Goal: Information Seeking & Learning: Learn about a topic

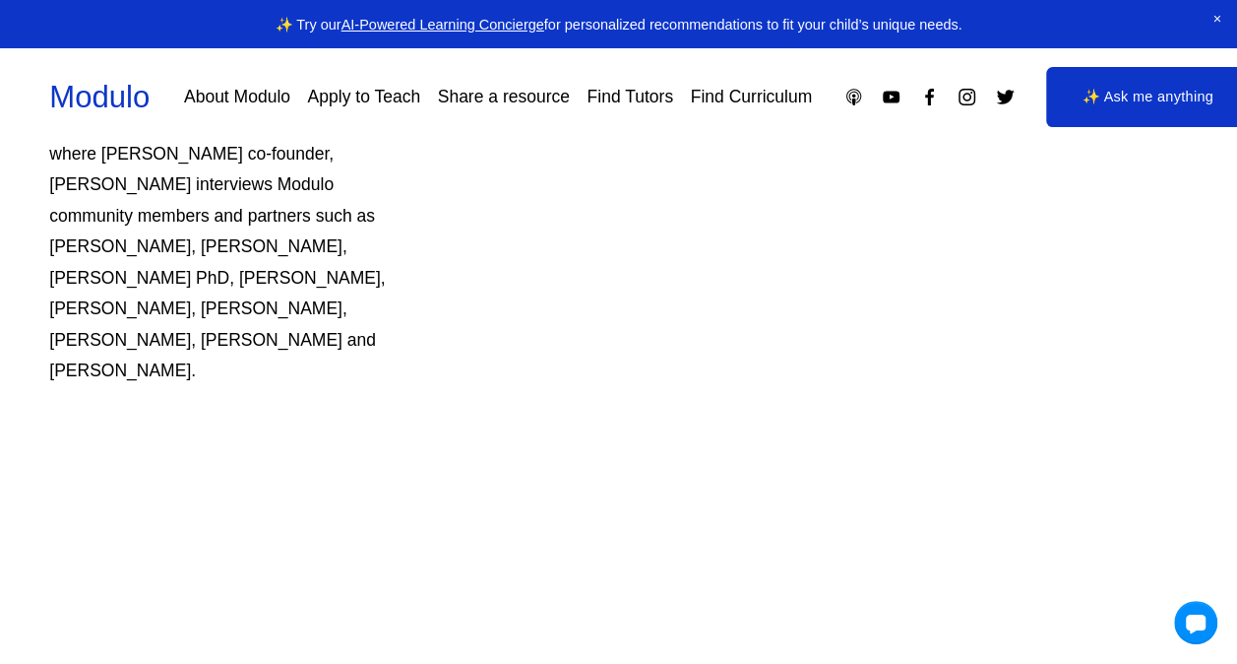
scroll to position [1181, 0]
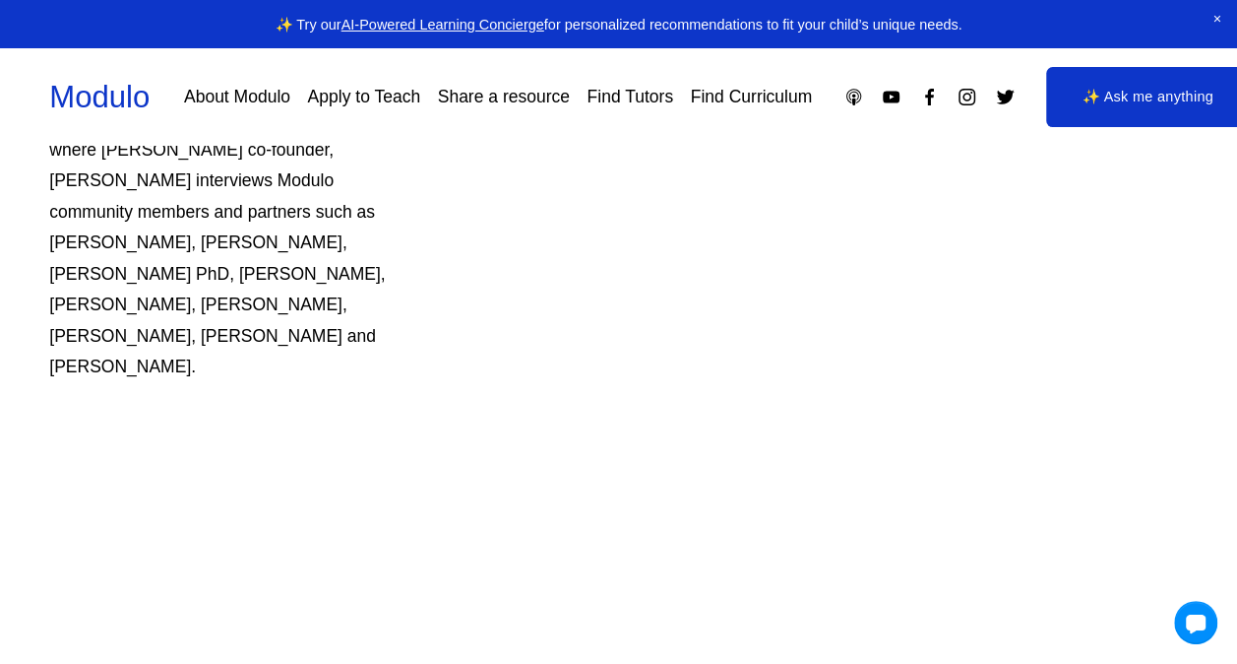
click at [673, 81] on link "Find Tutors" at bounding box center [630, 97] width 87 height 34
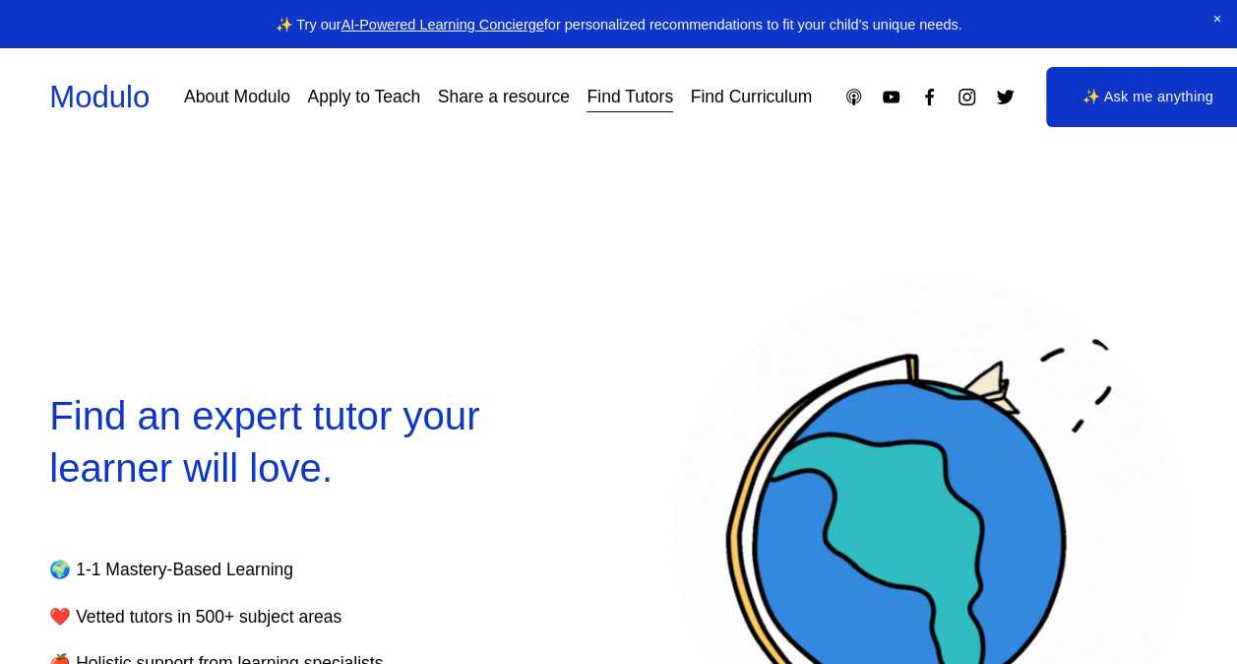
select select "**"
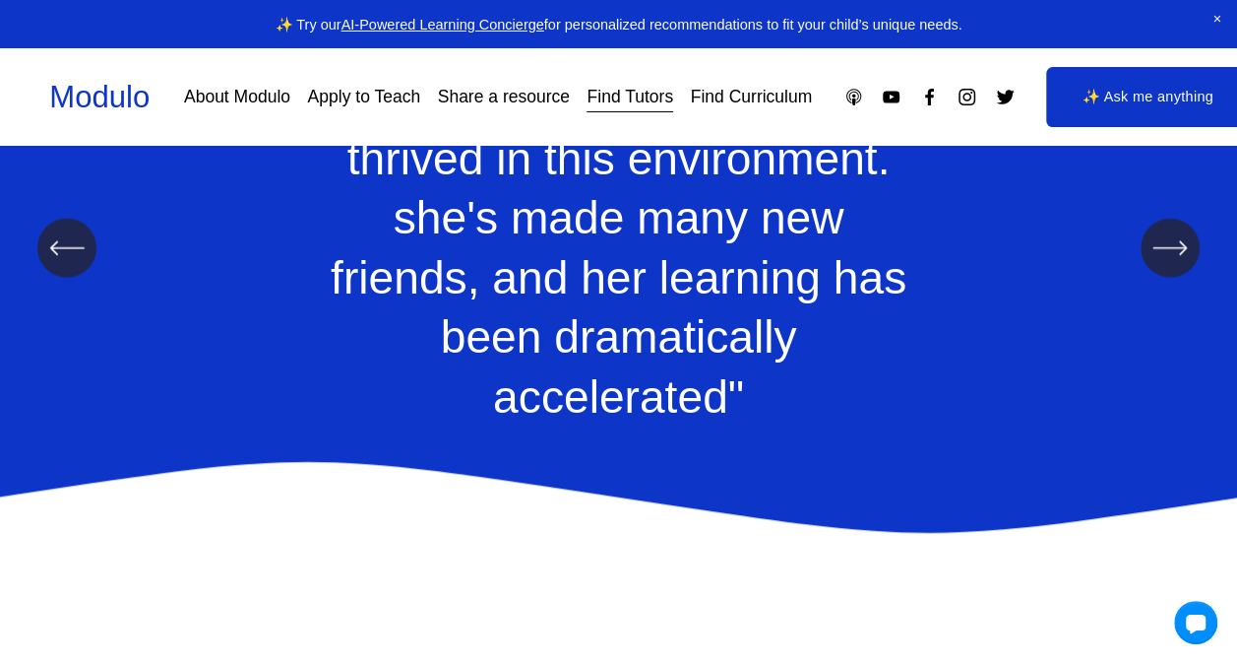
scroll to position [2559, 0]
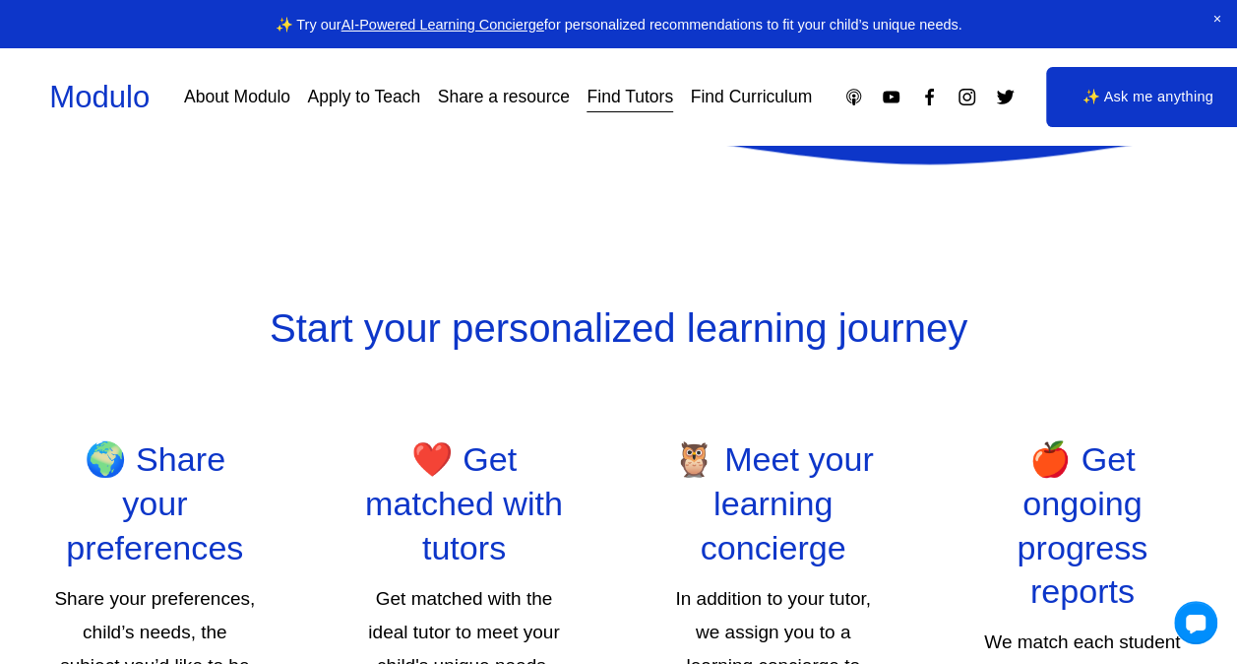
click at [673, 87] on link "Find Tutors" at bounding box center [630, 97] width 87 height 34
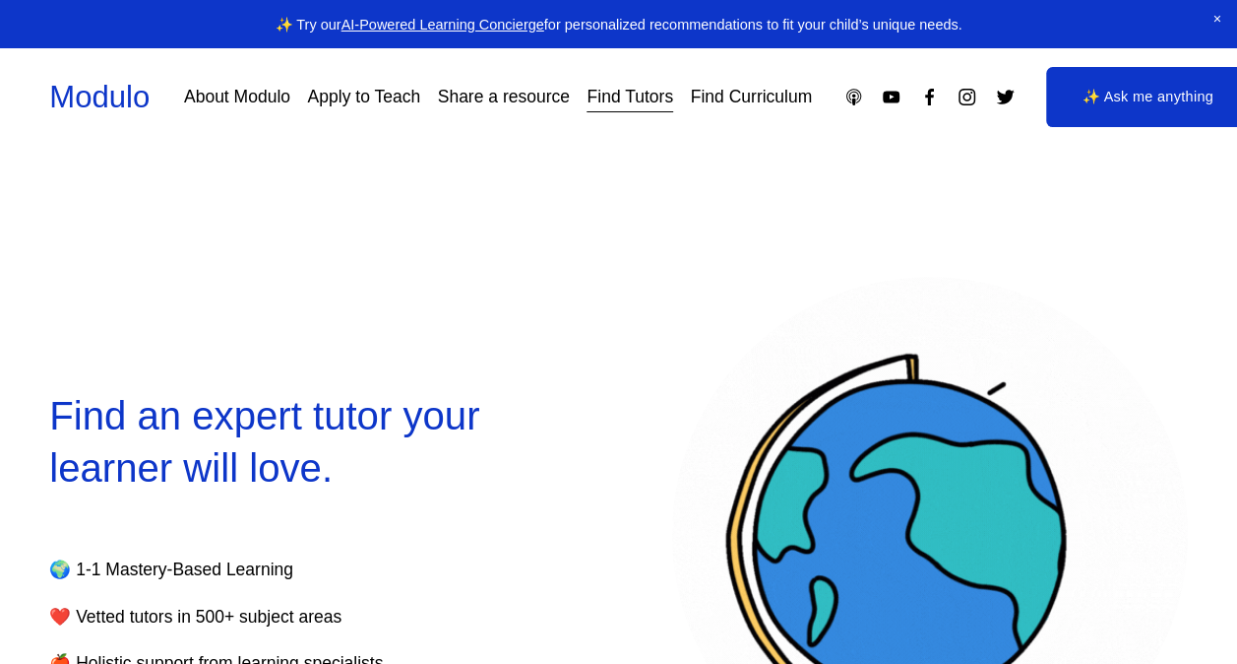
select select "**"
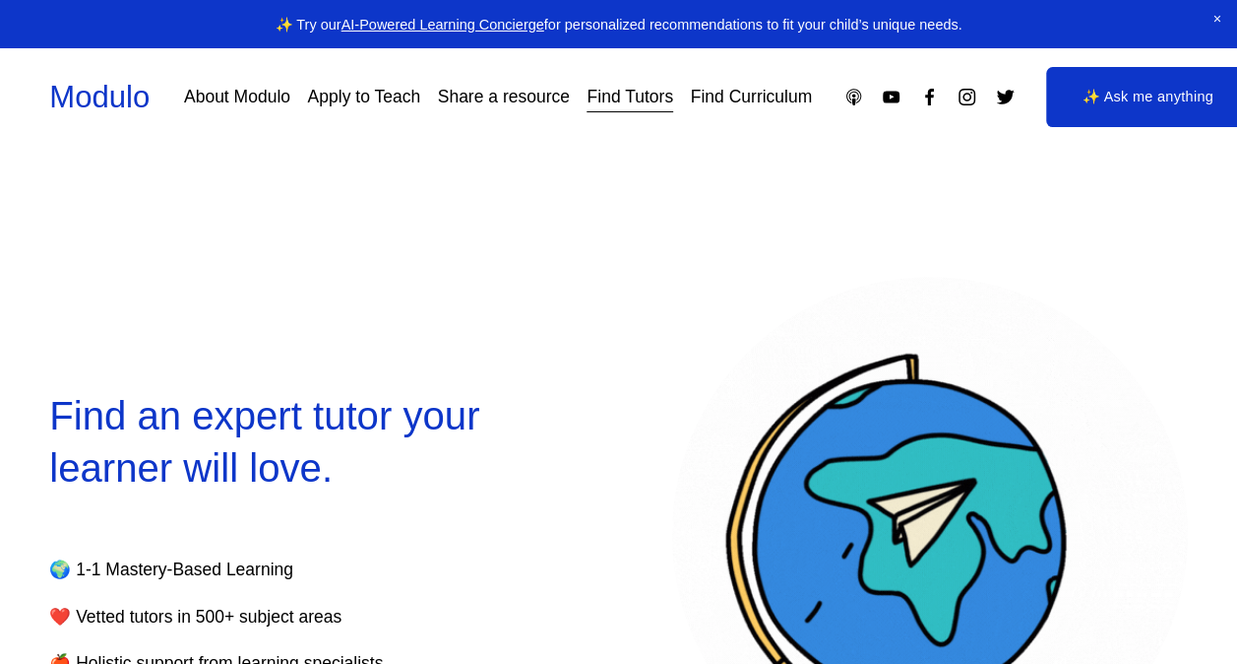
select select "**"
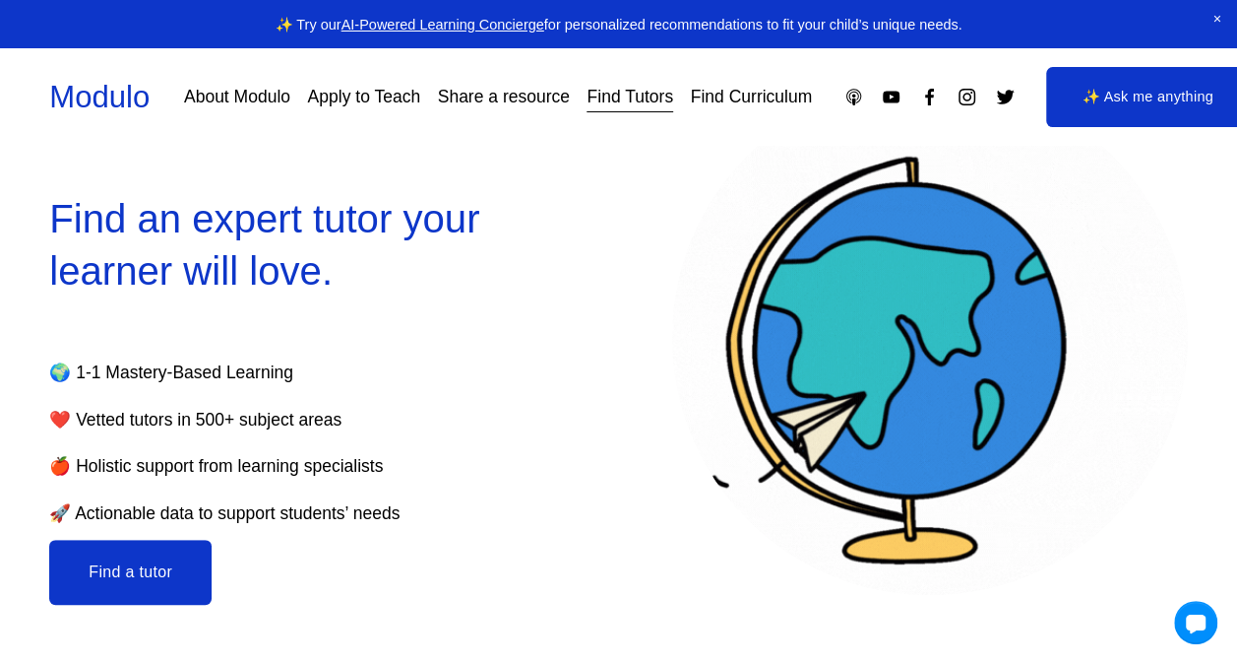
click at [191, 567] on button "Find a tutor" at bounding box center [130, 571] width 162 height 65
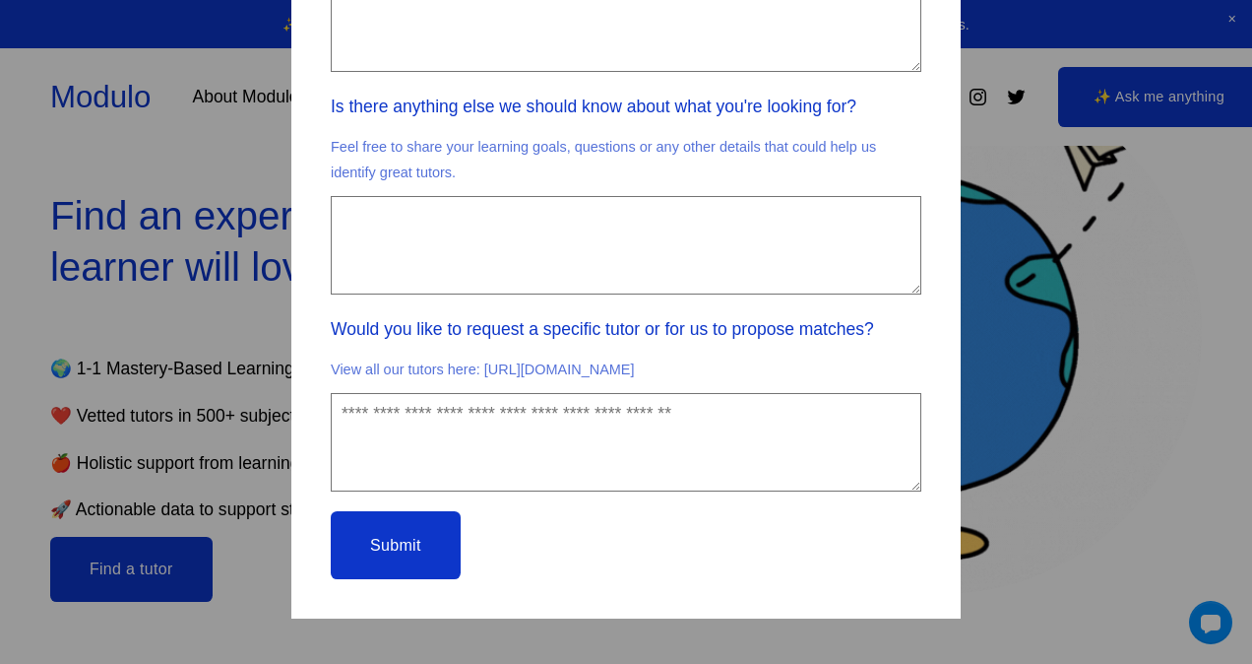
scroll to position [1322, 0]
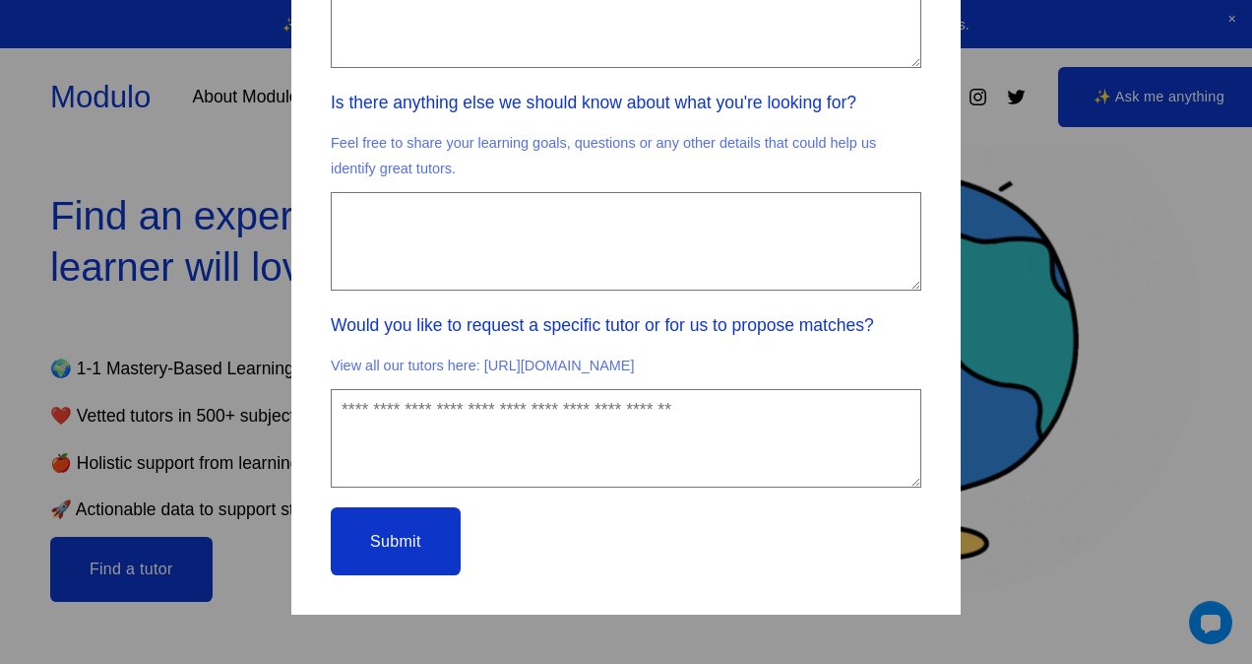
drag, startPoint x: 482, startPoint y: 339, endPoint x: 659, endPoint y: 339, distance: 176.2
click at [659, 346] on p "View all our tutors here: [URL][DOMAIN_NAME]" at bounding box center [626, 366] width 591 height 40
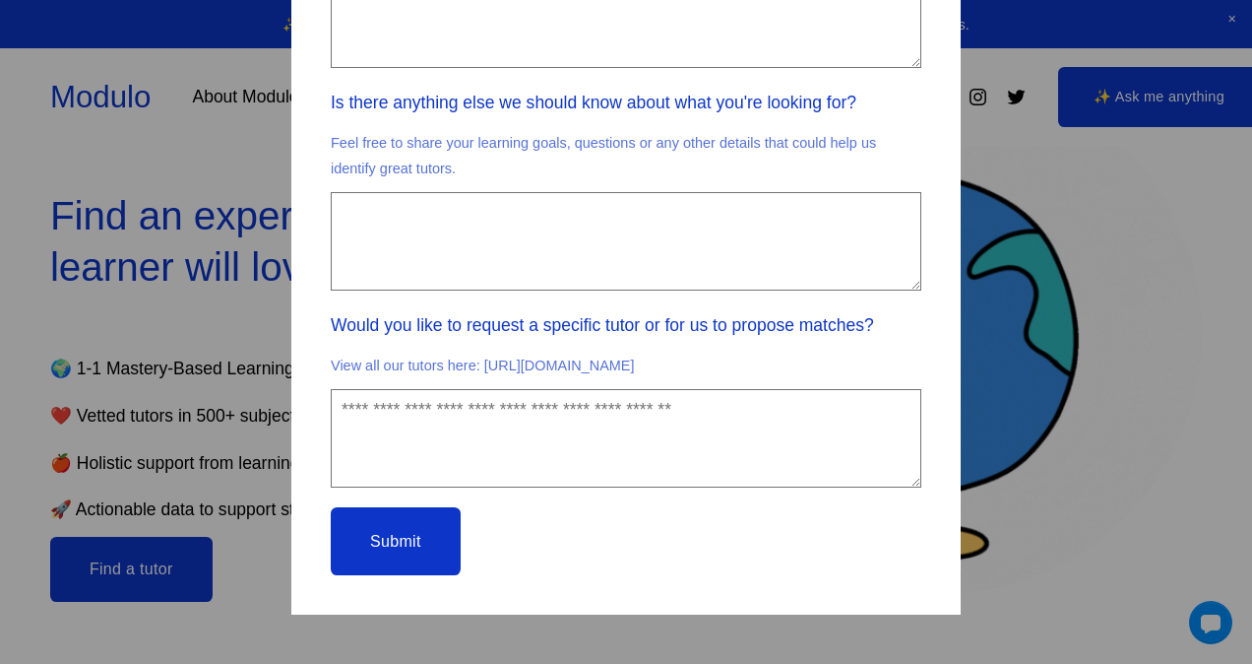
copy p "[URL][DOMAIN_NAME]?"
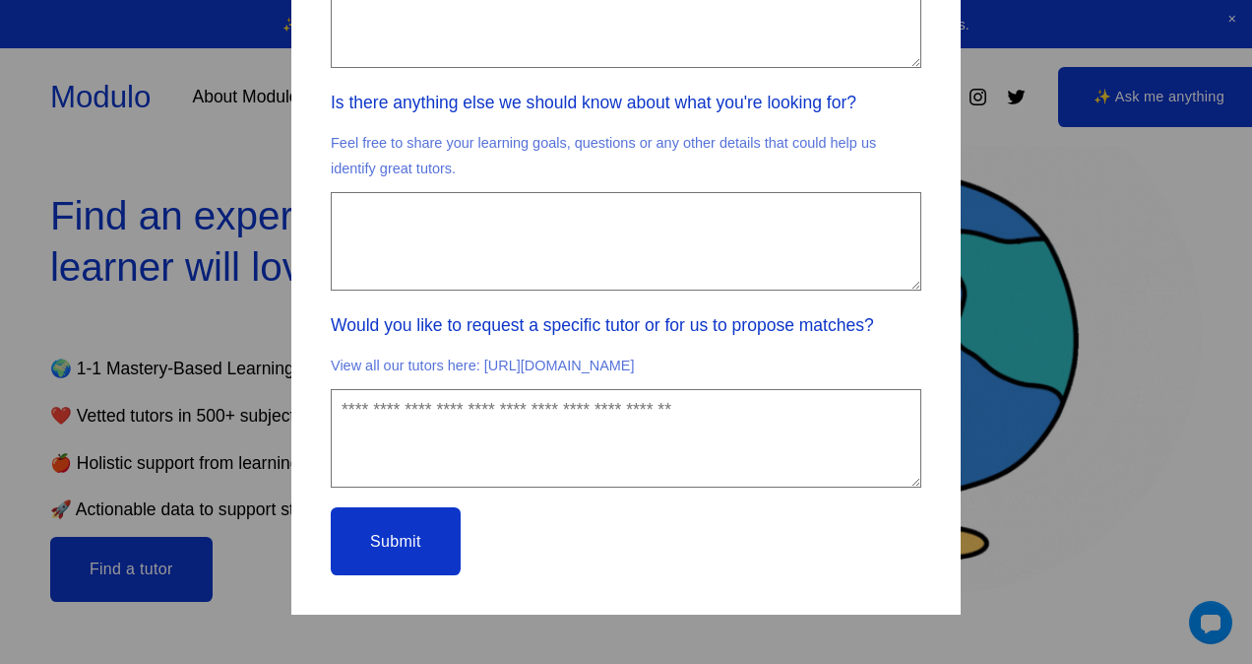
click at [698, 316] on label "Would you like to request a specific tutor or for us to propose matches?" at bounding box center [626, 327] width 591 height 35
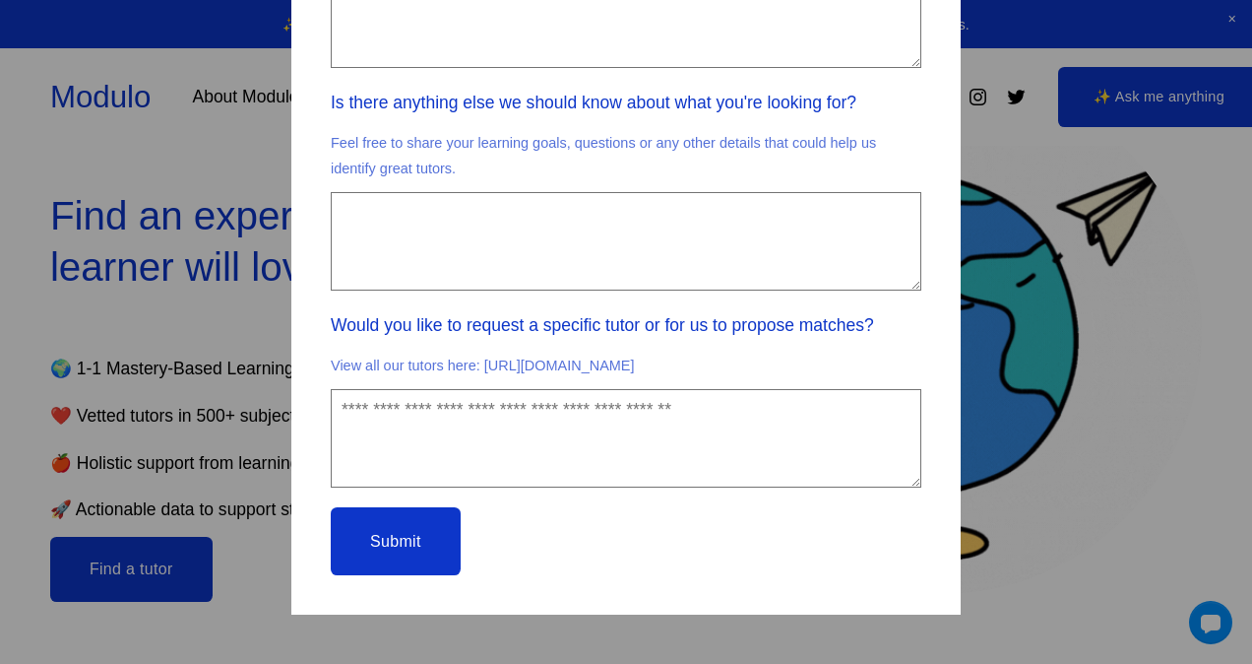
click at [0, 0] on textarea "Would you like to request a specific tutor or for us to propose matches?" at bounding box center [0, 0] width 0 height 0
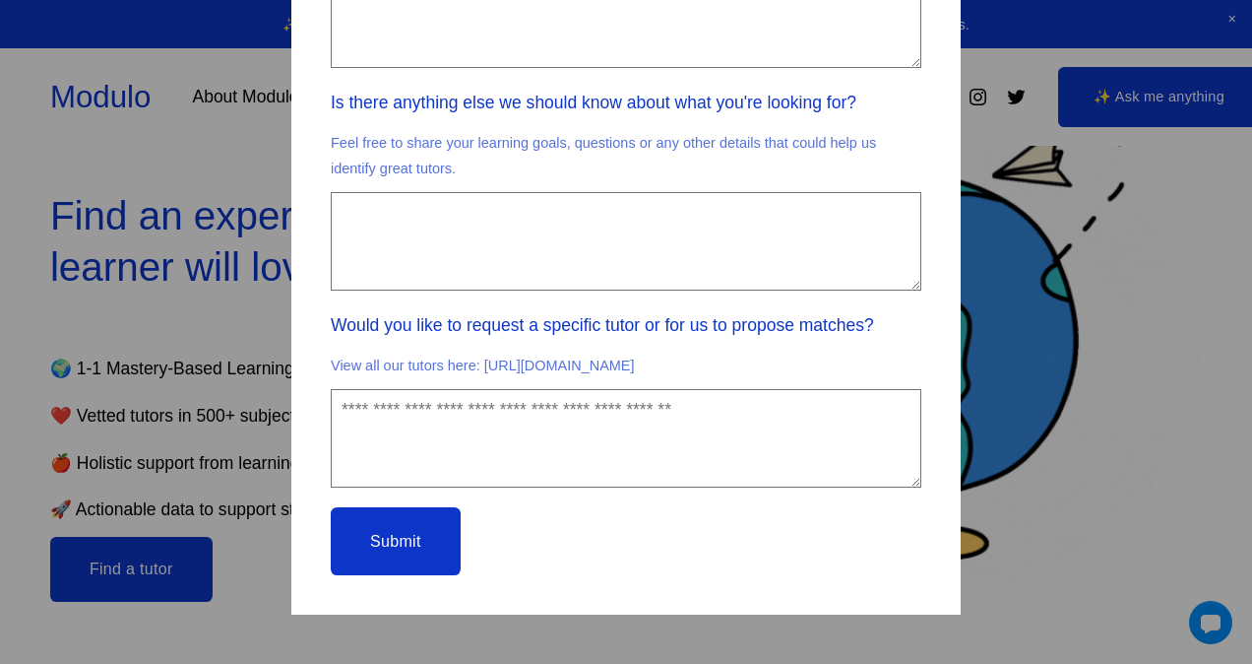
drag, startPoint x: 476, startPoint y: 336, endPoint x: 797, endPoint y: 361, distance: 321.9
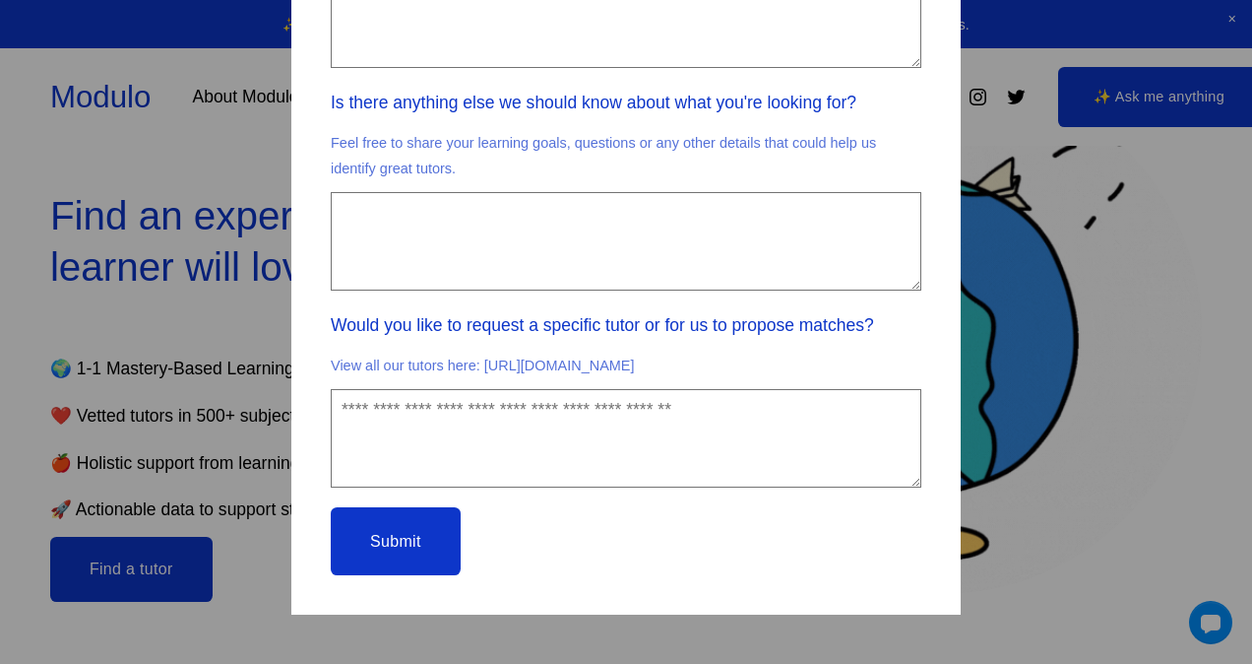
click at [797, 361] on p "View all our tutors here: [URL][DOMAIN_NAME]" at bounding box center [626, 366] width 591 height 40
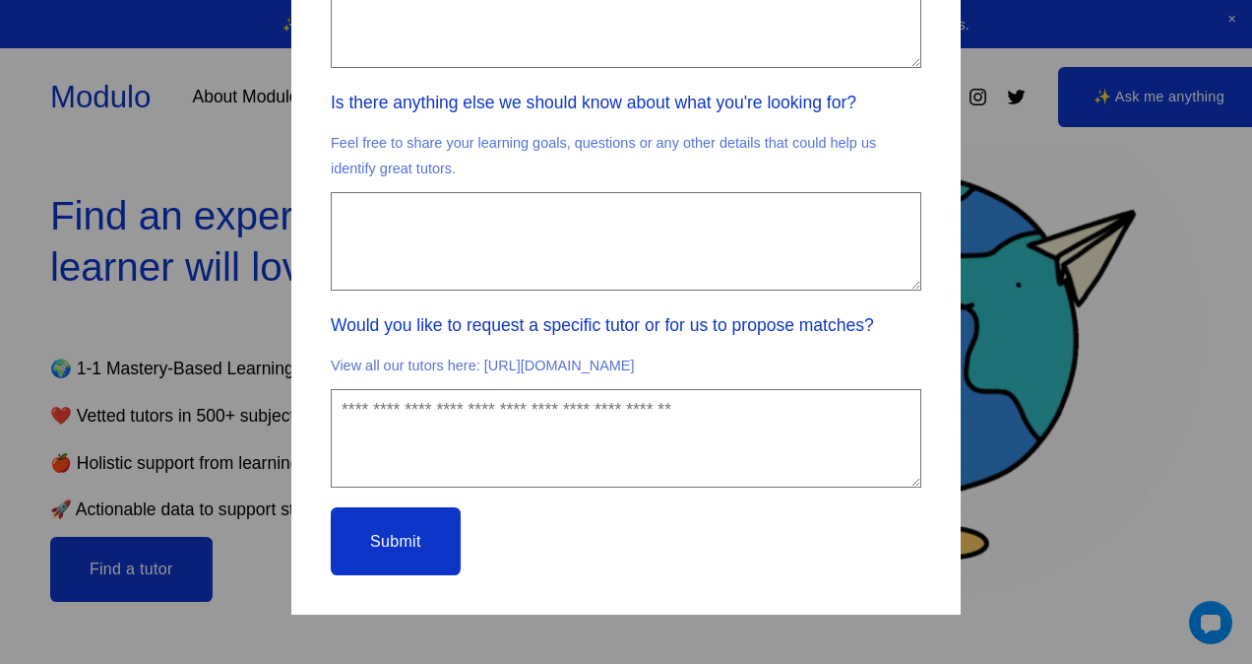
copy p "[URL][DOMAIN_NAME]"
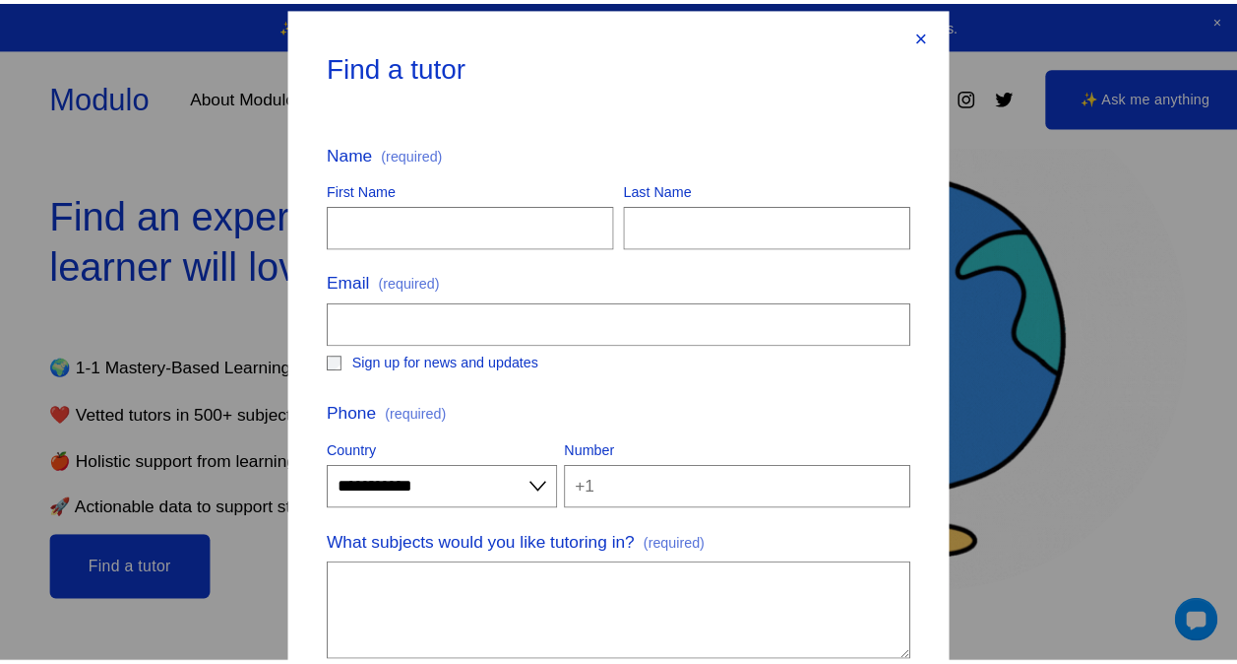
scroll to position [0, 0]
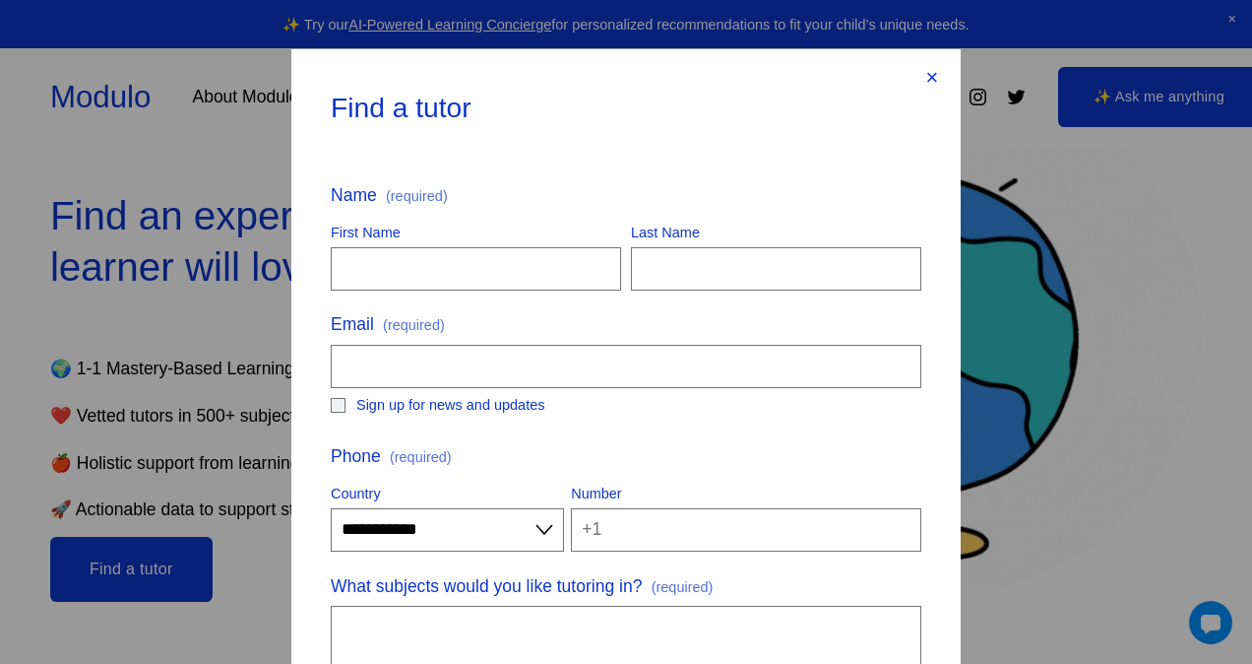
click at [925, 80] on div "×" at bounding box center [932, 78] width 22 height 22
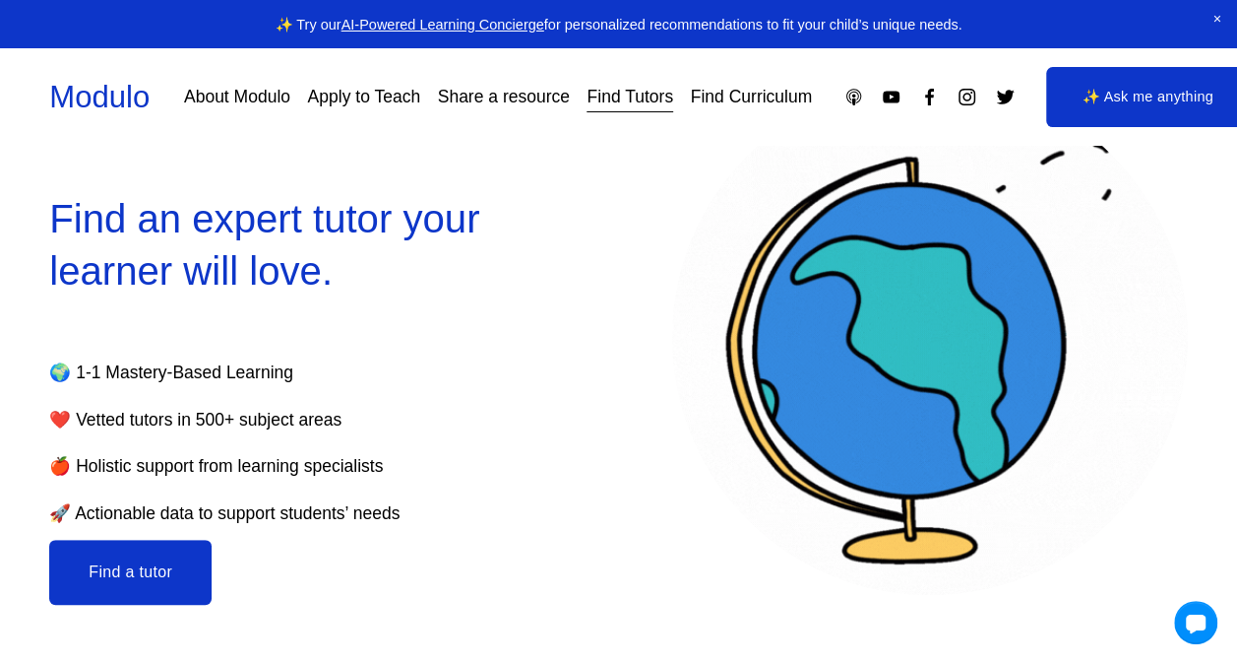
click at [290, 80] on link "About Modulo" at bounding box center [237, 97] width 106 height 34
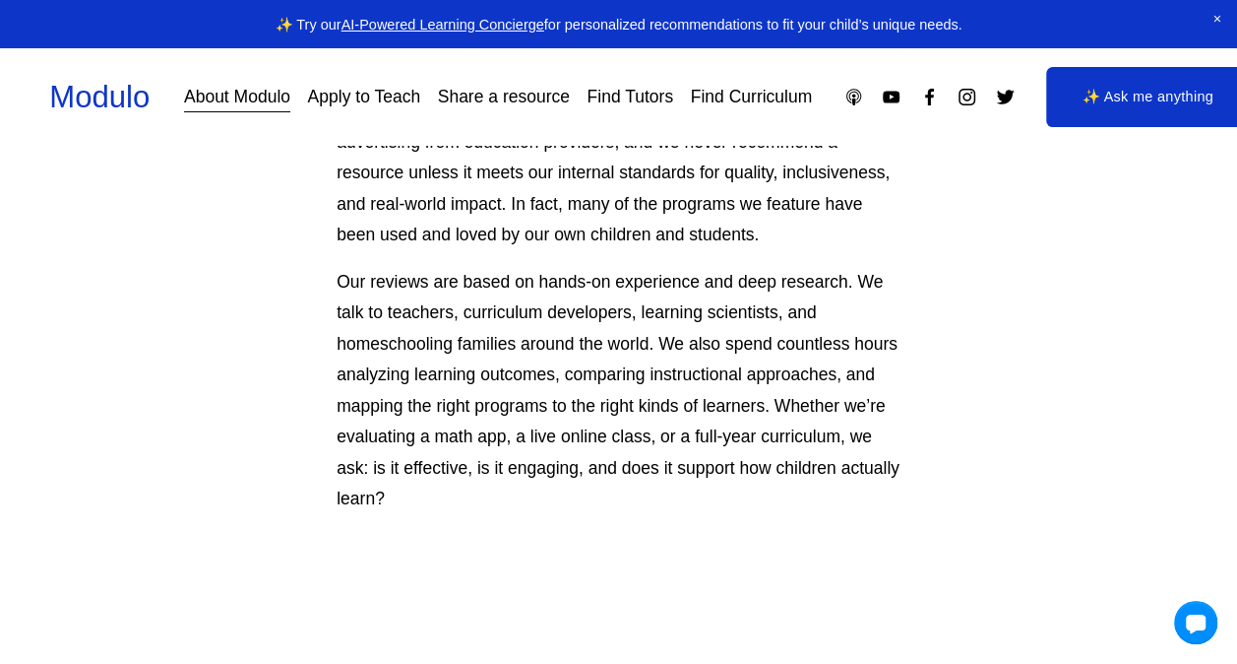
scroll to position [295, 0]
